Goal: Task Accomplishment & Management: Manage account settings

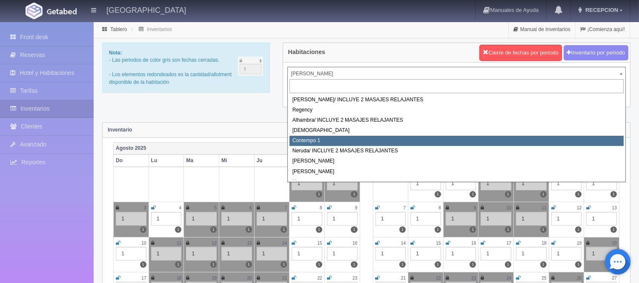
select select "721"
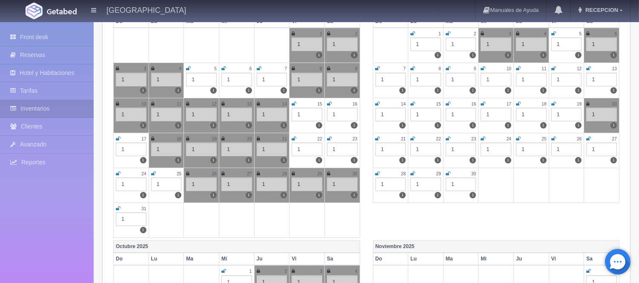
scroll to position [142, 0]
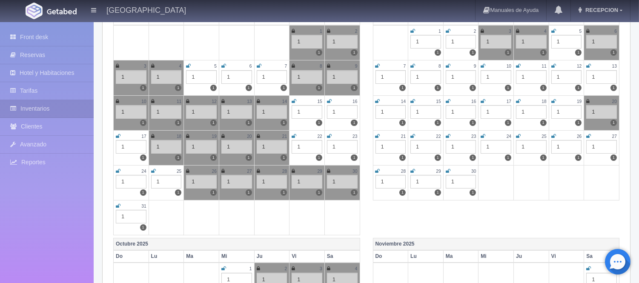
click at [448, 135] on icon at bounding box center [448, 136] width 5 height 5
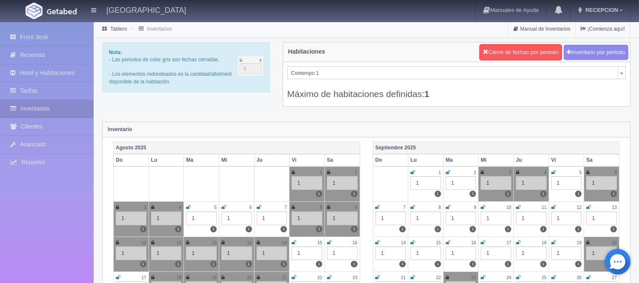
scroll to position [0, 0]
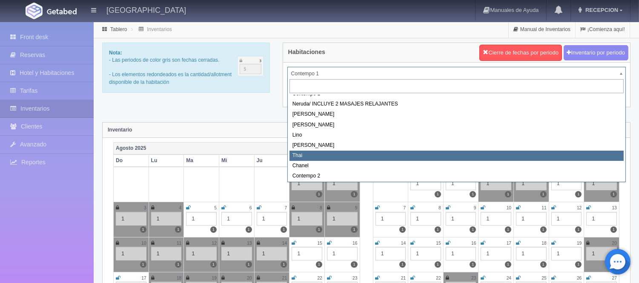
scroll to position [48, 0]
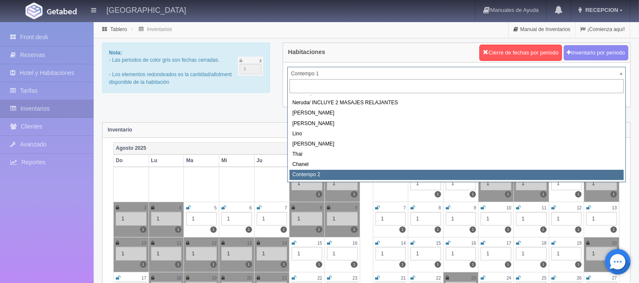
select select "2044"
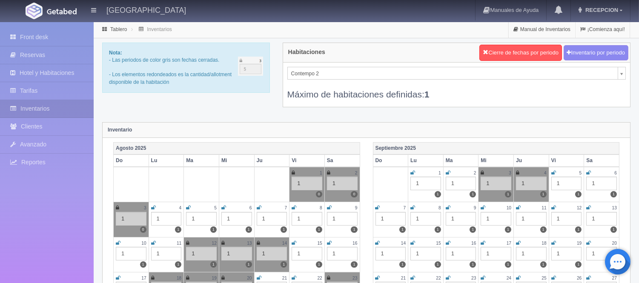
click at [447, 277] on icon at bounding box center [448, 278] width 5 height 5
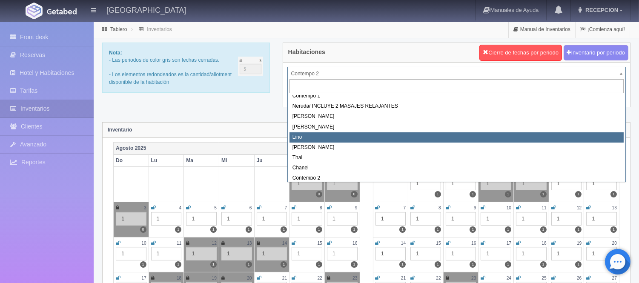
select select "725"
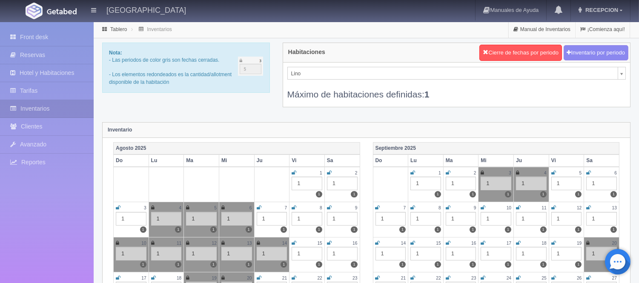
click at [446, 277] on icon at bounding box center [448, 278] width 5 height 5
